Goal: Find specific page/section: Find specific page/section

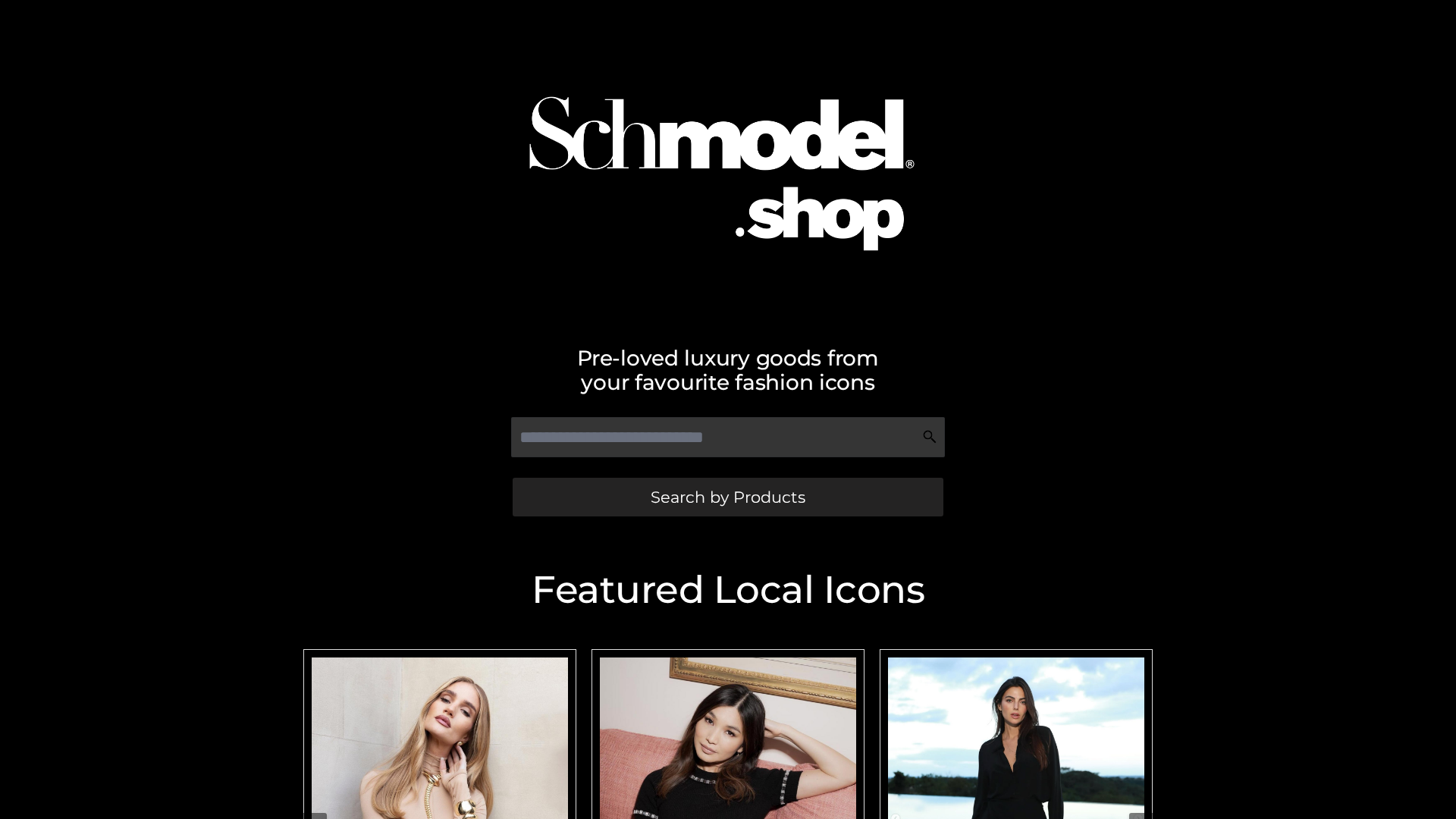
click at [727, 497] on span "Search by Products" at bounding box center [728, 497] width 155 height 16
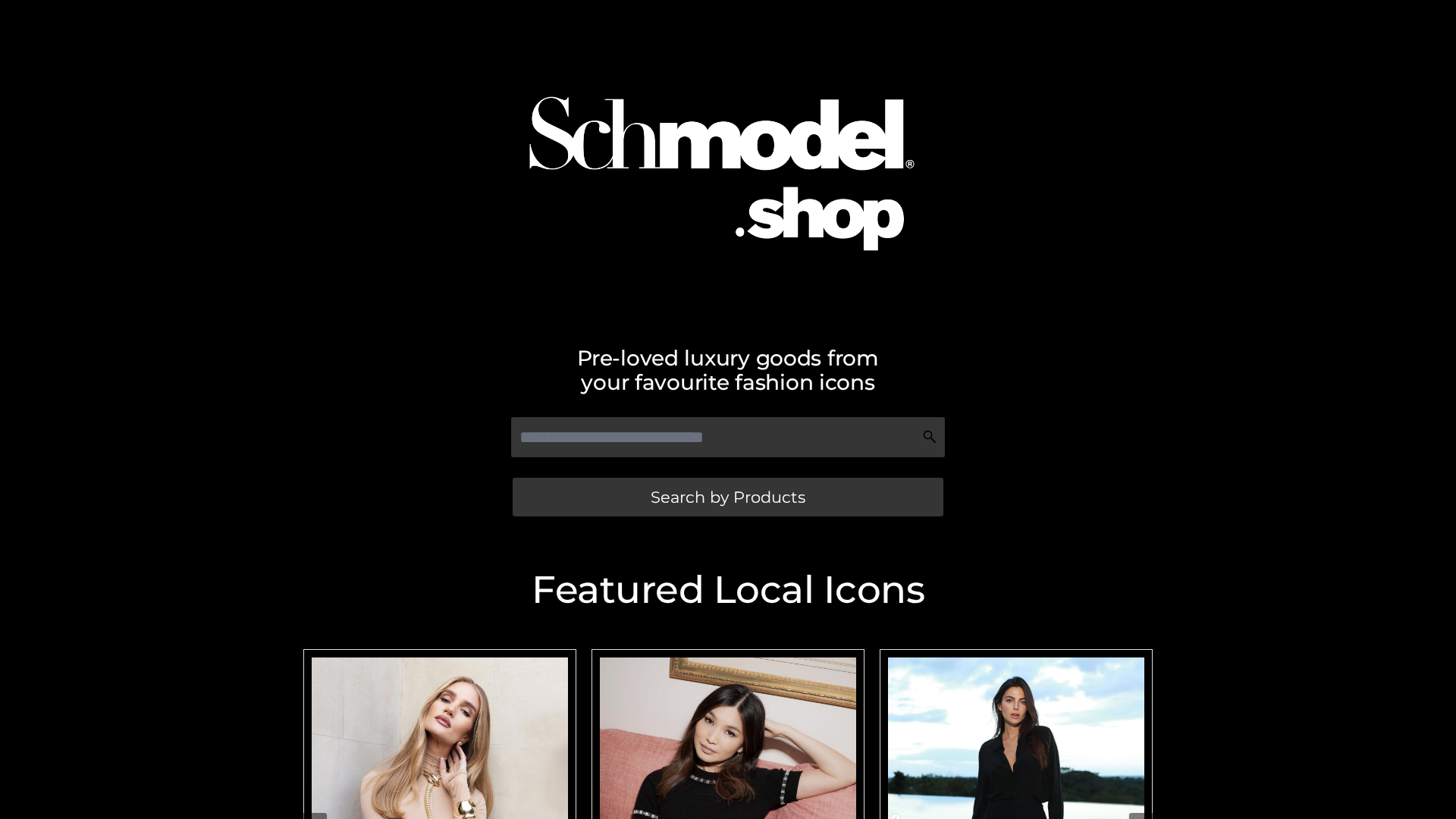
click at [727, 497] on span "Search by Products" at bounding box center [728, 497] width 155 height 16
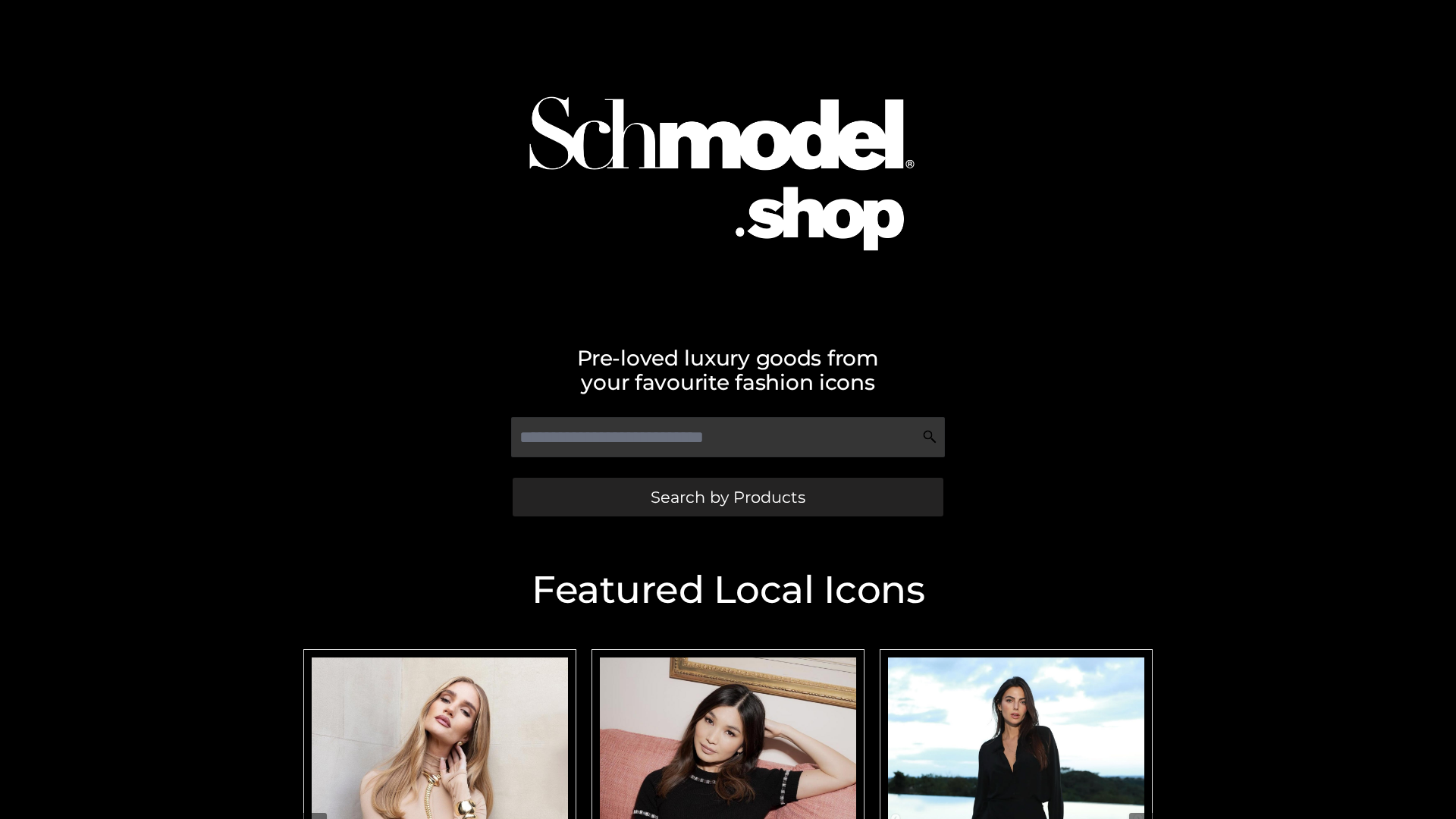
click at [727, 497] on span "Search by Products" at bounding box center [728, 497] width 155 height 16
